Goal: Task Accomplishment & Management: Manage account settings

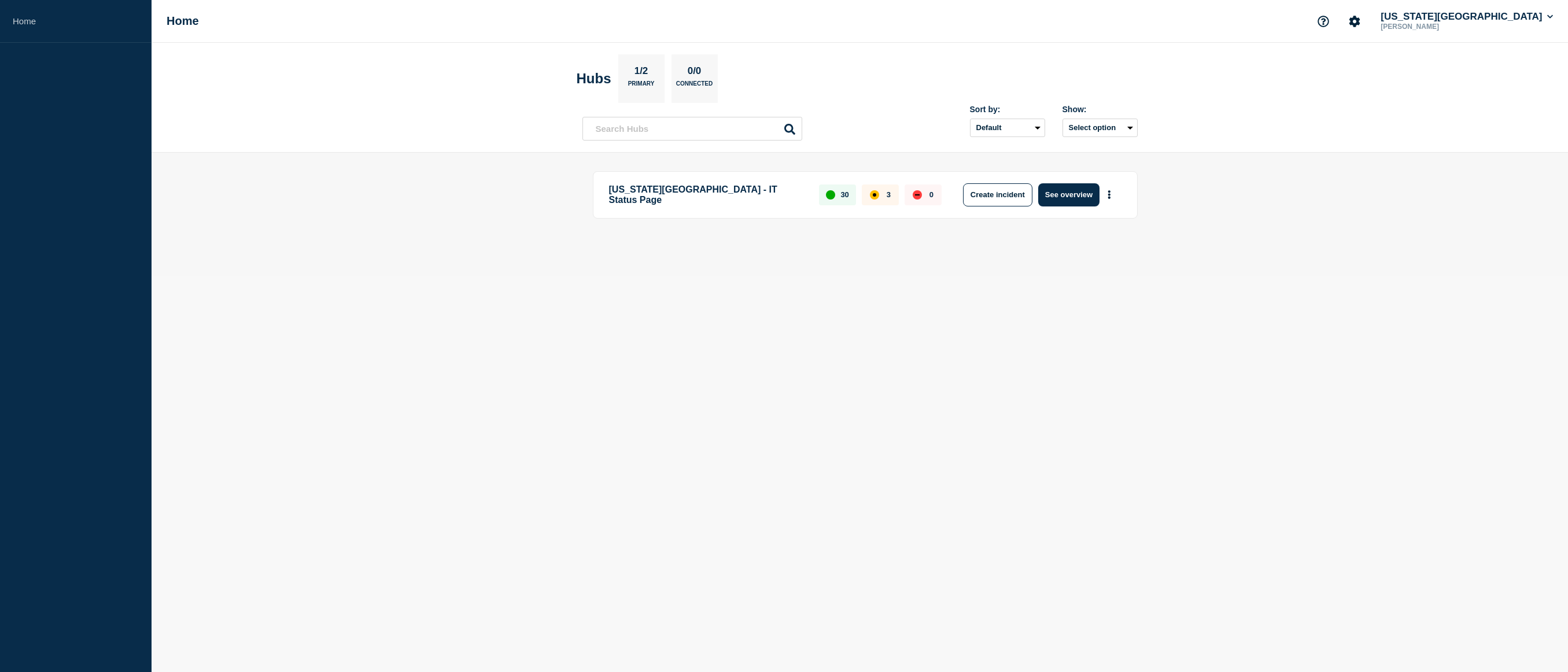
click at [702, 253] on div "[US_STATE][GEOGRAPHIC_DATA] - IT Status Page 30 3 0 Create incident See overview" at bounding box center [859, 214] width 555 height 86
click at [1071, 195] on button "See overview" at bounding box center [1069, 195] width 62 height 23
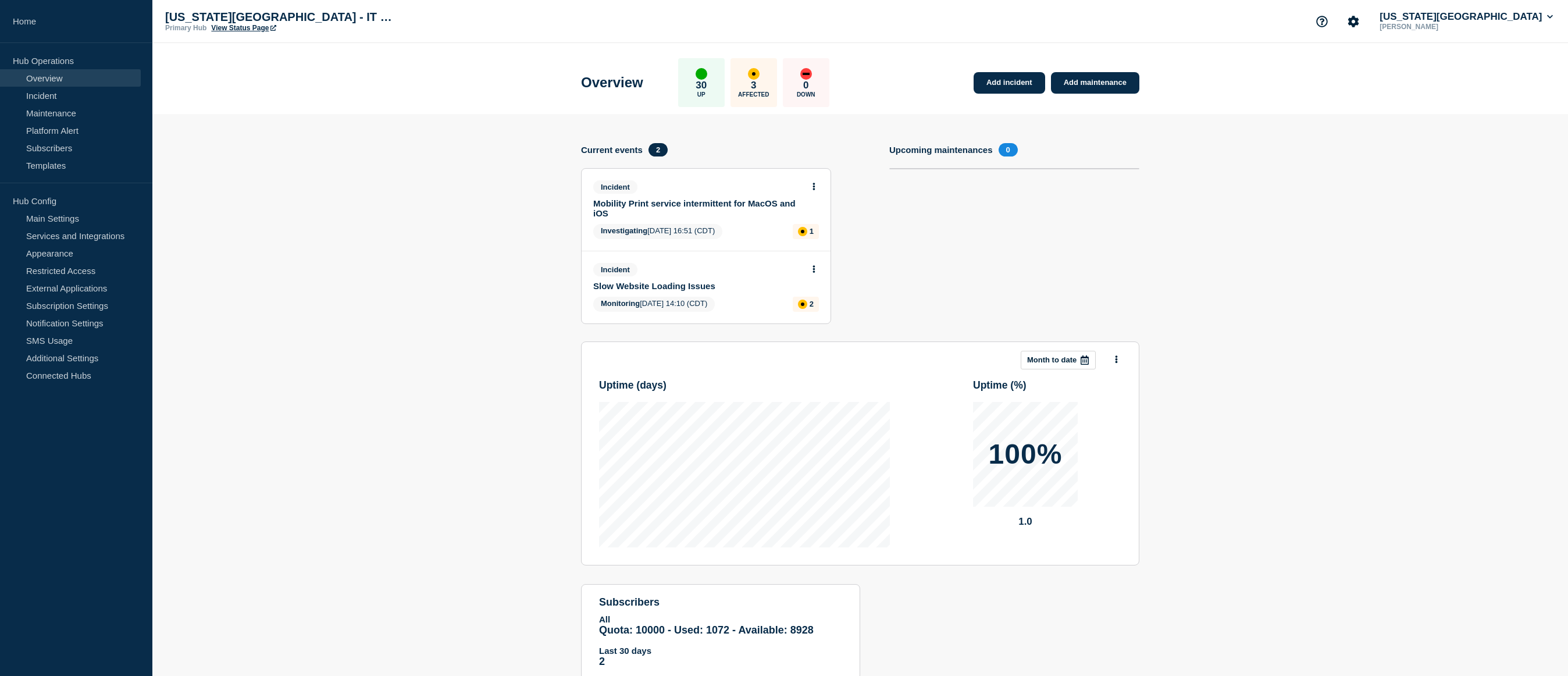
click at [816, 275] on div "Incident Slow Website Loading Issues" at bounding box center [707, 277] width 226 height 28
click at [814, 270] on icon at bounding box center [814, 269] width 2 height 7
click at [819, 309] on link "Update incident" at bounding box center [814, 312] width 56 height 9
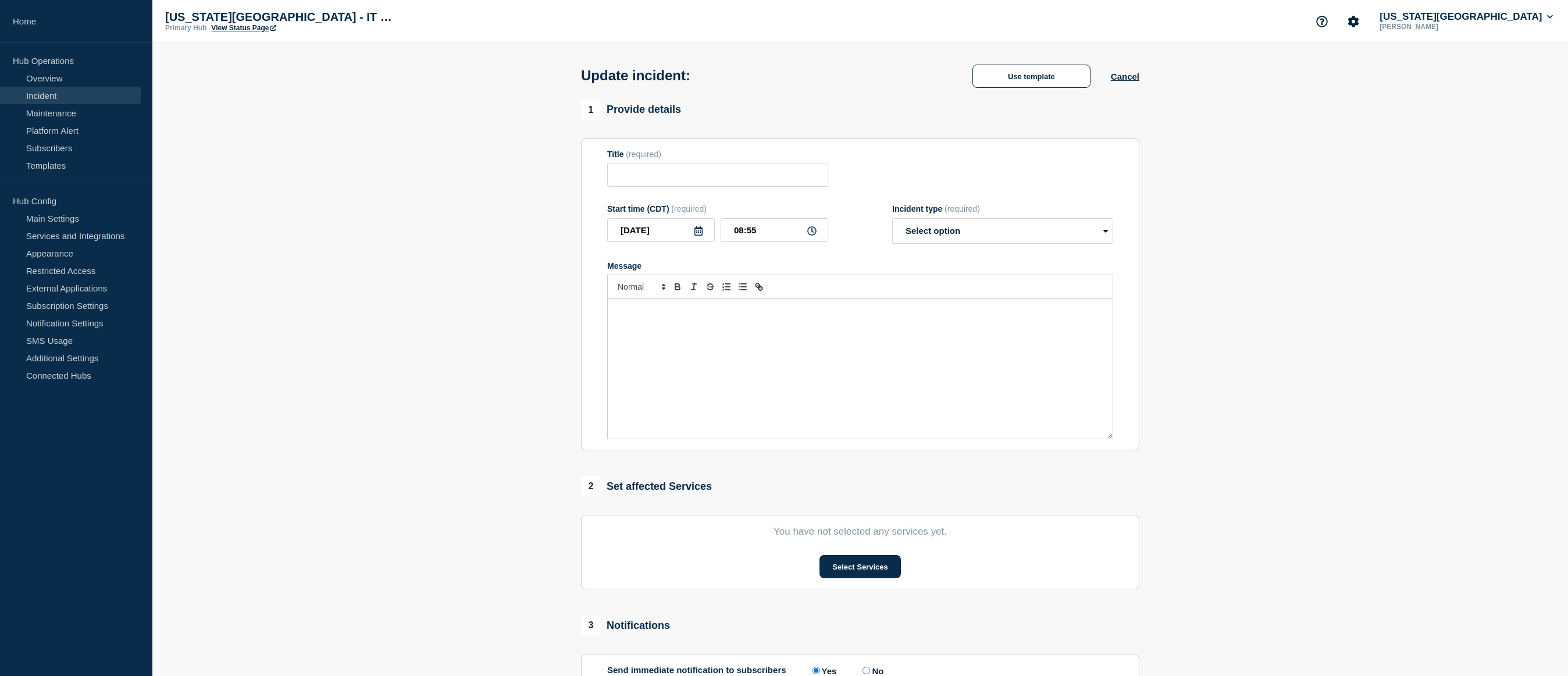
type input "Slow Website Loading Issues"
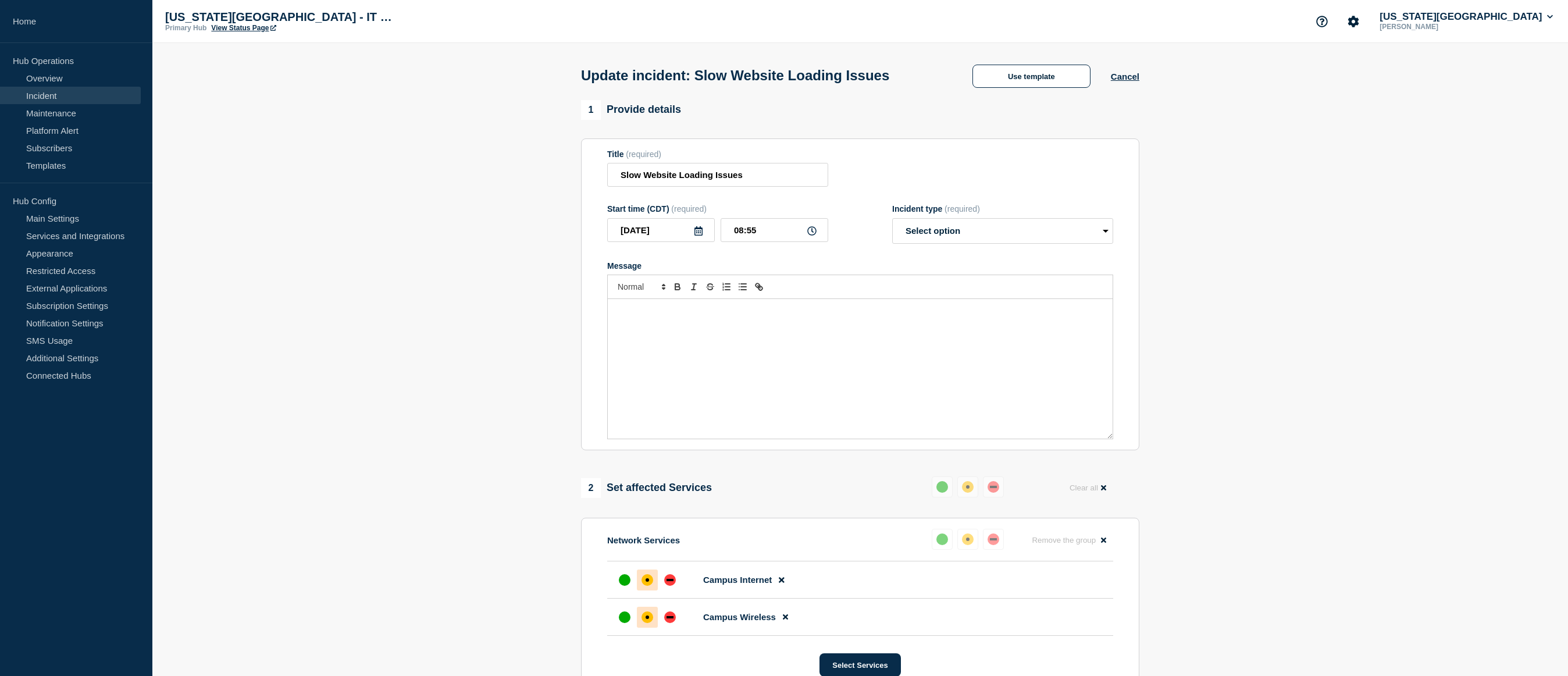
click at [712, 349] on div "Message" at bounding box center [860, 369] width 505 height 139
click at [938, 235] on select "Select option Investigating Identified Monitoring Resolved" at bounding box center [1002, 231] width 221 height 26
select select "monitoring"
click at [892, 220] on select "Select option Investigating Identified Monitoring Resolved" at bounding box center [1002, 231] width 221 height 26
click at [773, 331] on div "Message" at bounding box center [860, 369] width 505 height 139
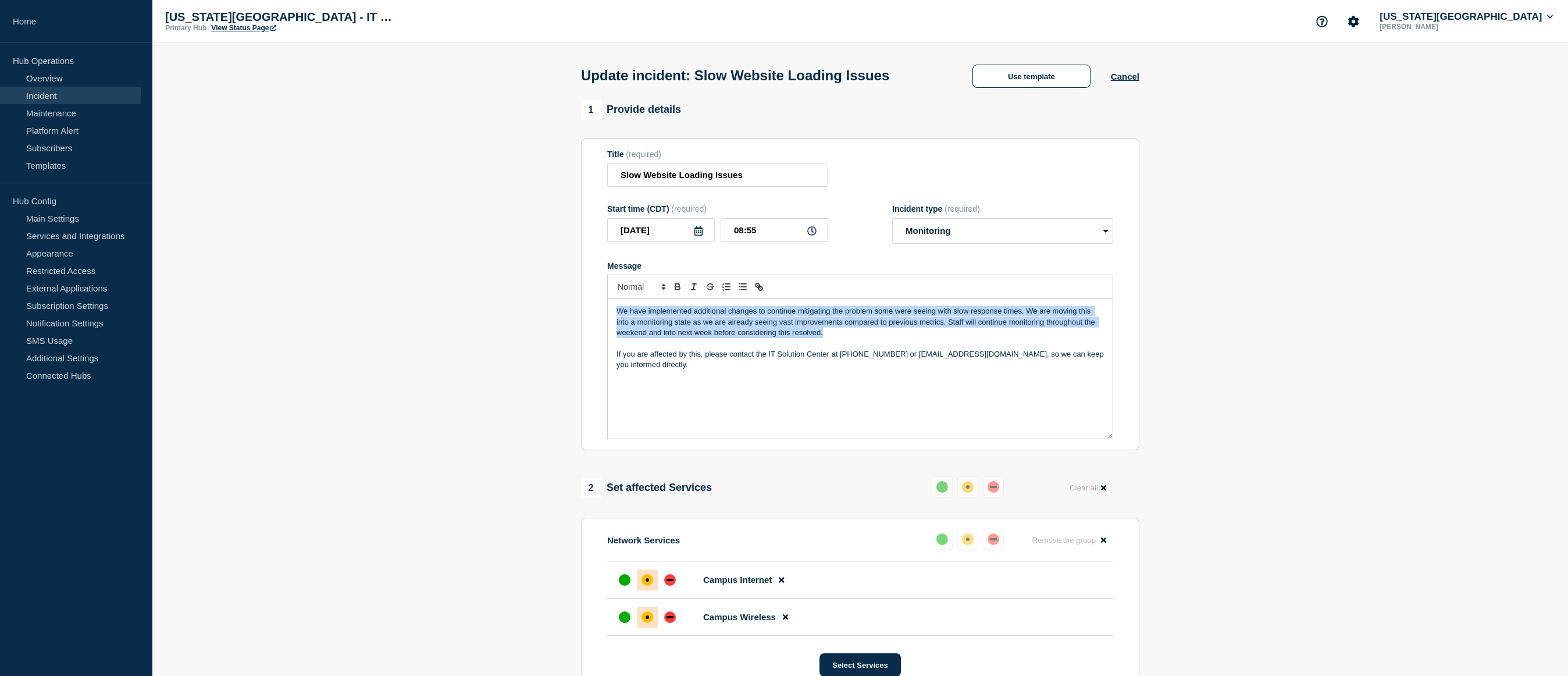
drag, startPoint x: 837, startPoint y: 337, endPoint x: 599, endPoint y: 311, distance: 239.4
click at [599, 311] on section "Title (required) Slow Website Loading Issues Start time (CDT) (required) [DATE]…" at bounding box center [860, 294] width 558 height 312
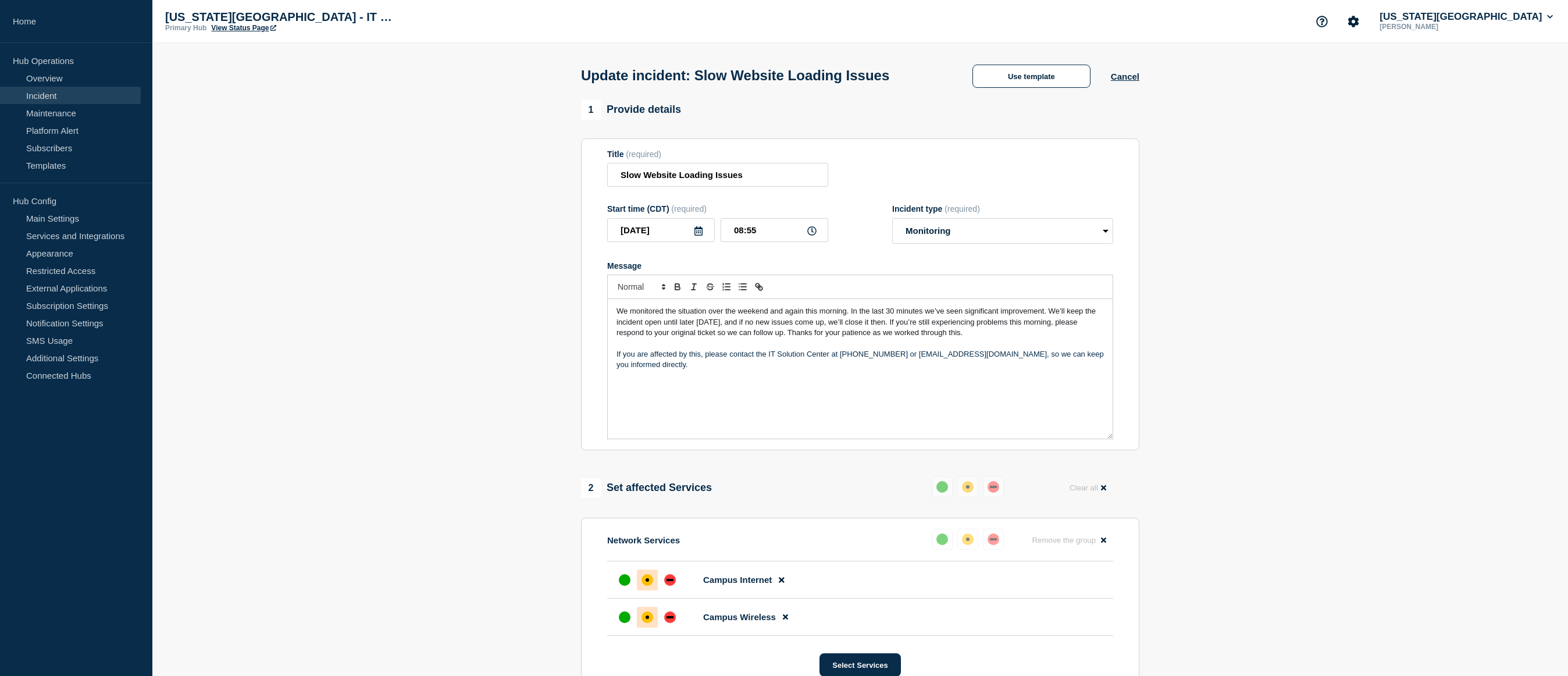
click at [1085, 314] on span "We monitored the situation over the weekend and again this morning. In the last…" at bounding box center [857, 322] width 481 height 31
click at [650, 346] on p "If you are affected by this, please contact the IT Solution Center at [PHONE_NU…" at bounding box center [860, 350] width 487 height 21
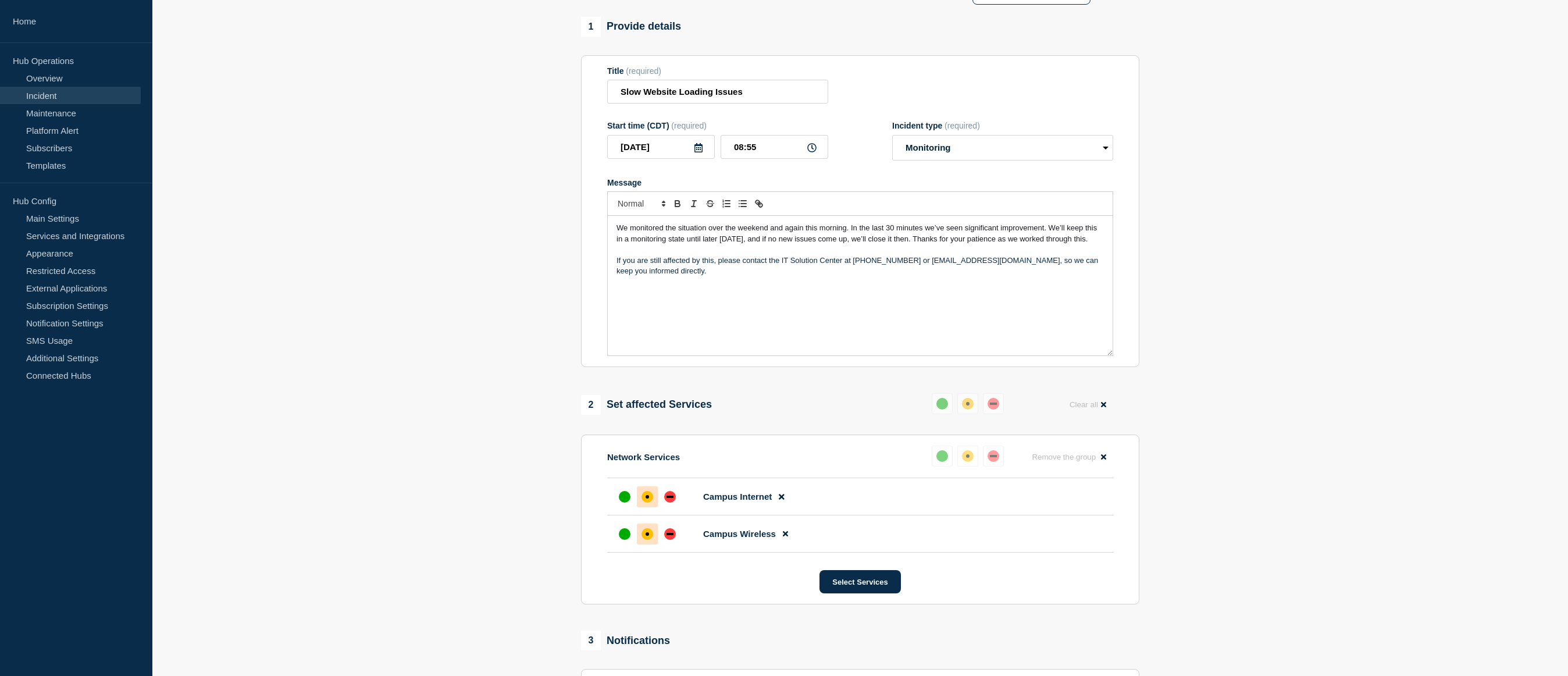
scroll to position [232, 0]
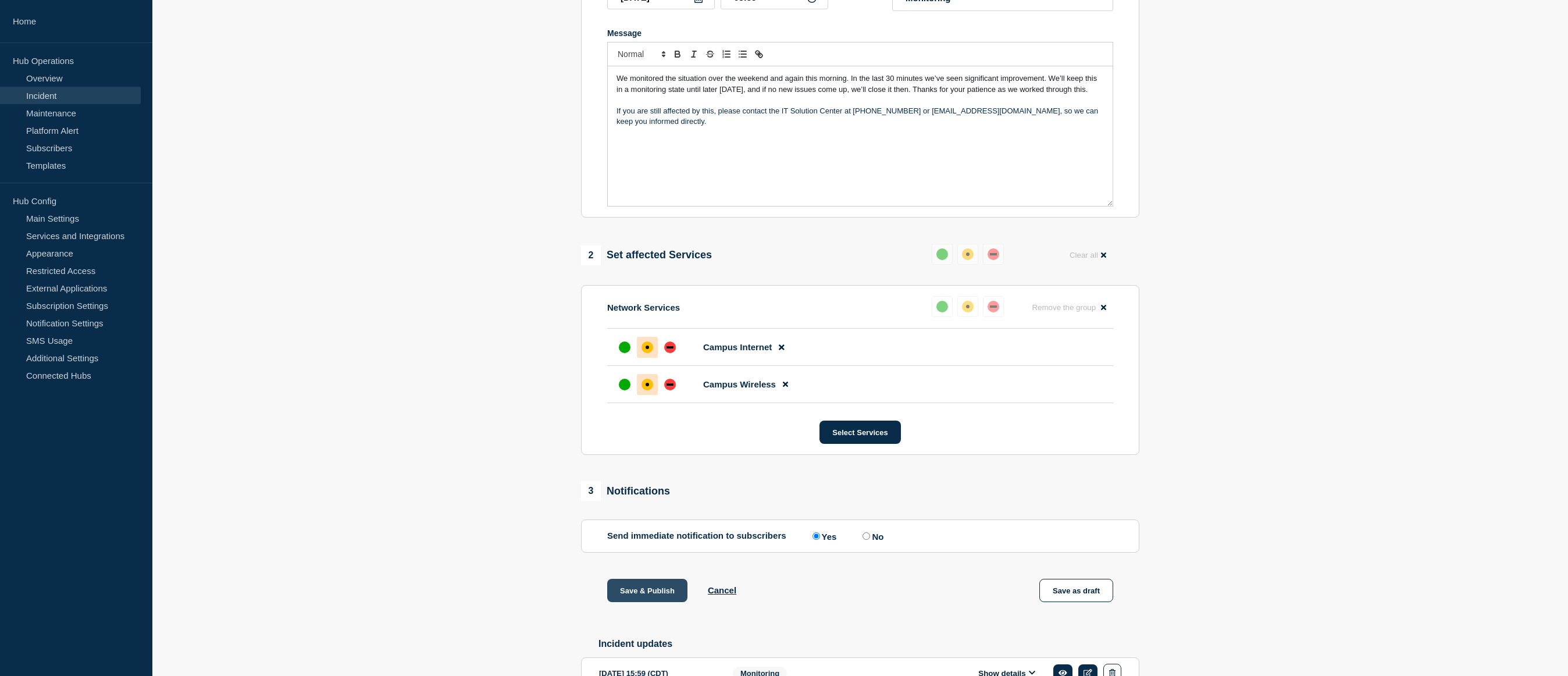
click at [641, 595] on button "Save & Publish" at bounding box center [646, 590] width 80 height 23
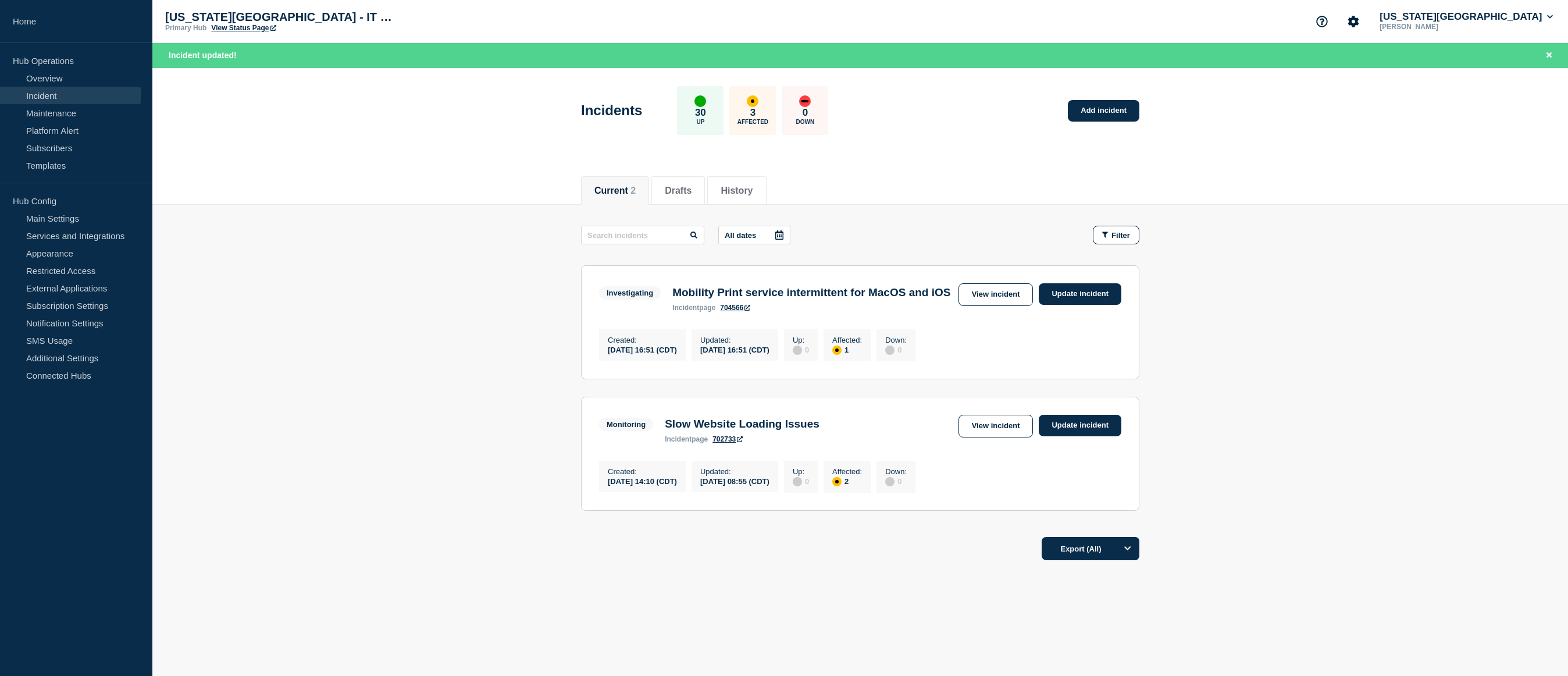
click at [393, 338] on main "All dates Filter Investigating 1 Affected Mobility Print service intermittent f…" at bounding box center [860, 366] width 1415 height 323
click at [506, 376] on main "All dates Filter Investigating 1 Affected Mobility Print service intermittent f…" at bounding box center [860, 366] width 1415 height 323
click at [430, 437] on main "All dates Filter Investigating 1 Affected Mobility Print service intermittent f…" at bounding box center [860, 366] width 1415 height 323
